Goal: Find specific page/section: Find specific page/section

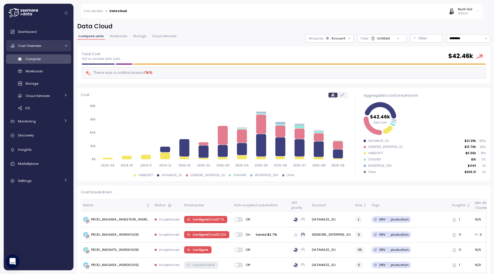
click at [43, 48] on div "Cost Overview" at bounding box center [39, 46] width 43 height 6
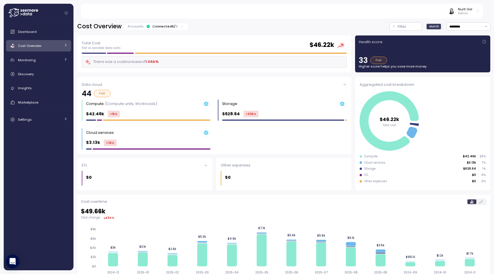
click at [38, 49] on link "Cost Overview" at bounding box center [38, 45] width 65 height 11
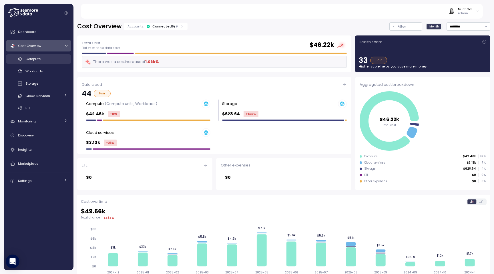
click at [38, 56] on div "Compute" at bounding box center [46, 59] width 42 height 6
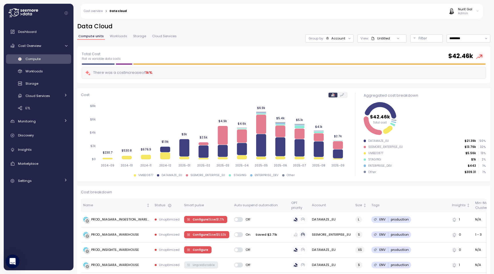
click at [464, 13] on p "Admin" at bounding box center [465, 13] width 14 height 4
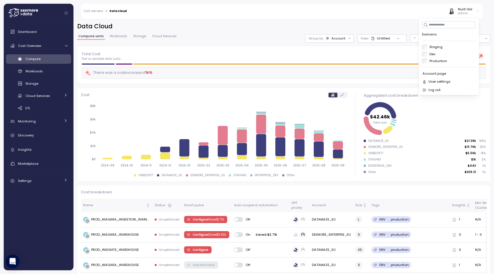
click at [337, 24] on h2 "Data Cloud" at bounding box center [283, 26] width 413 height 8
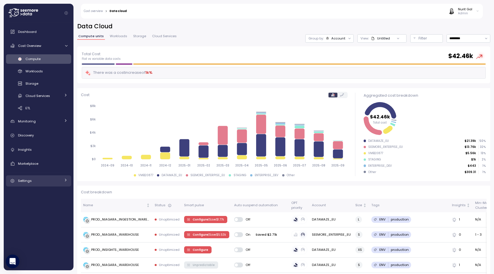
click at [26, 179] on span "Settings" at bounding box center [25, 181] width 14 height 5
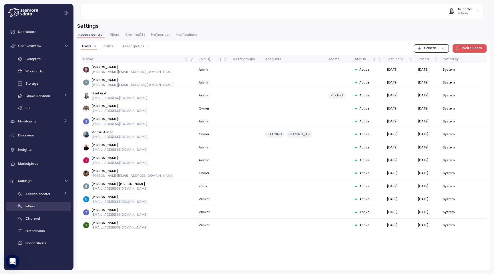
click at [36, 209] on link "Filters" at bounding box center [38, 206] width 65 height 9
